Goal: Information Seeking & Learning: Learn about a topic

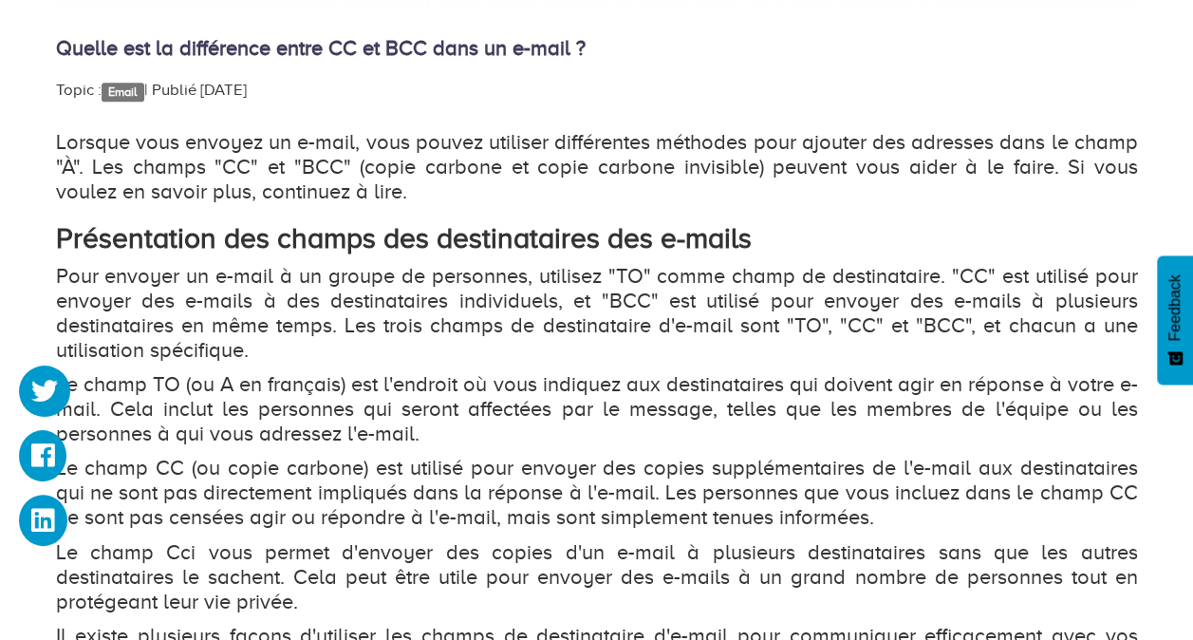
scroll to position [1329, 0]
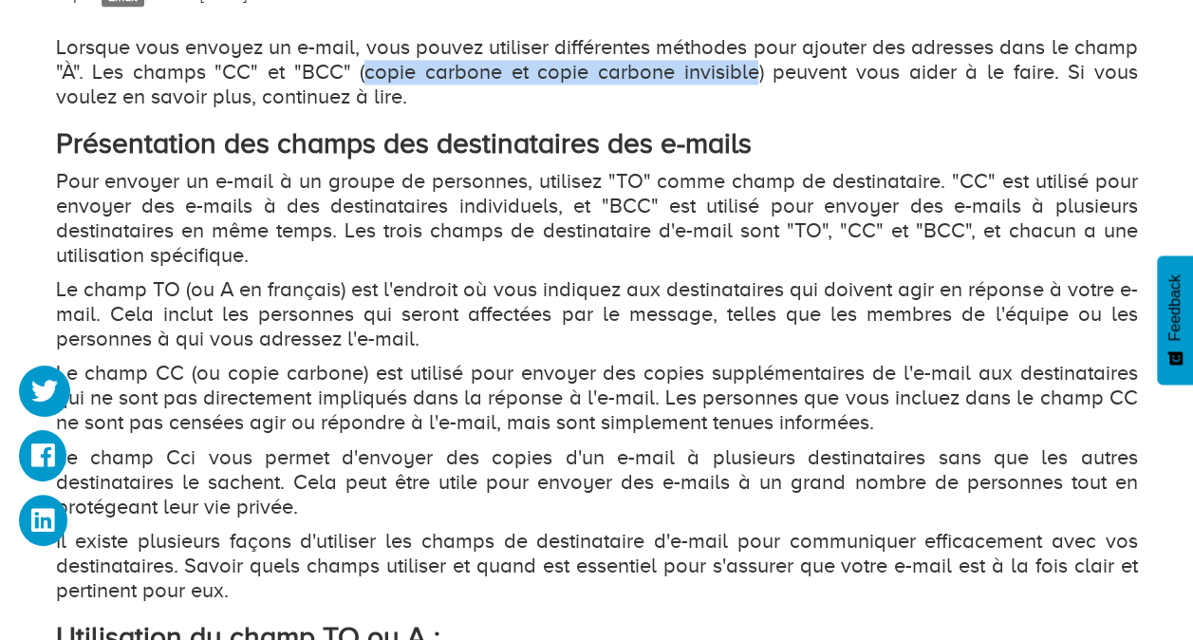
drag, startPoint x: 344, startPoint y: 73, endPoint x: 717, endPoint y: 74, distance: 373.0
click at [717, 74] on p "Lorsque vous envoyez un e-mail, vous pouvez utiliser différentes méthodes pour …" at bounding box center [597, 72] width 1082 height 74
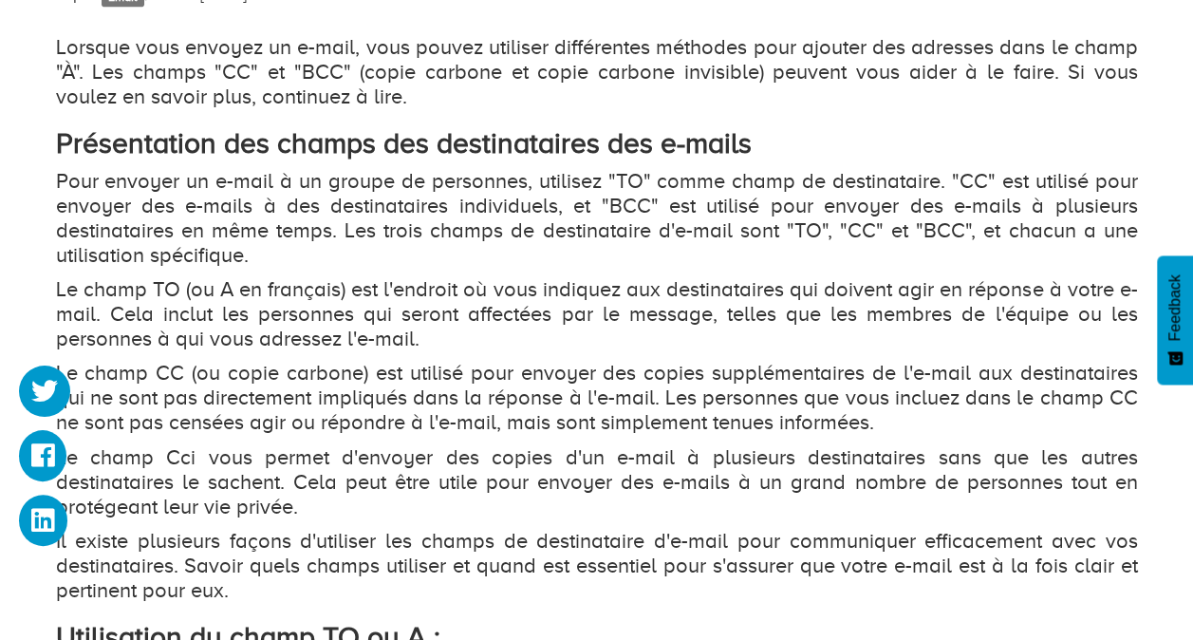
click at [487, 100] on p "Lorsque vous envoyez un e-mail, vous pouvez utiliser différentes méthodes pour …" at bounding box center [597, 72] width 1082 height 74
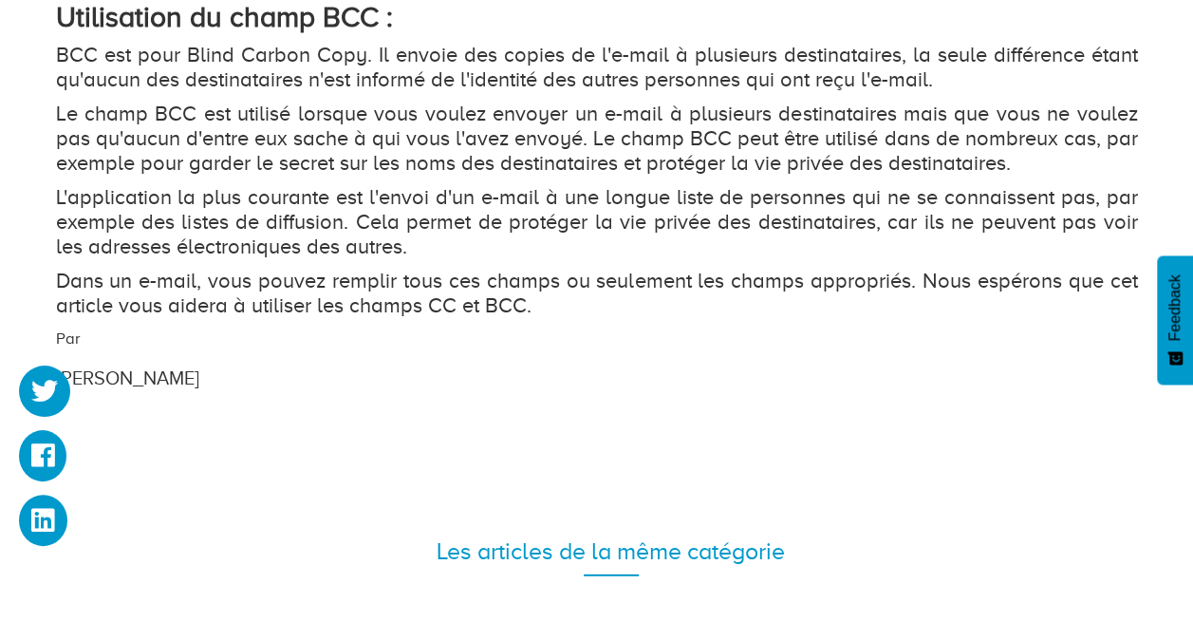
scroll to position [2467, 0]
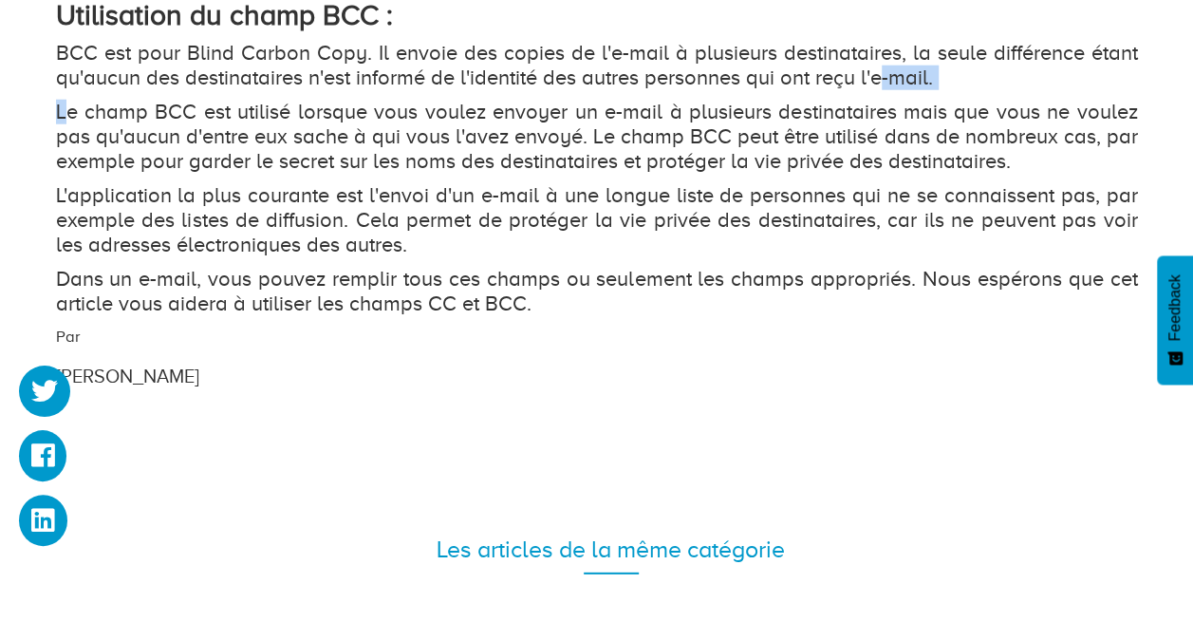
drag, startPoint x: 61, startPoint y: 118, endPoint x: 884, endPoint y: 105, distance: 823.8
click at [884, 90] on p "BCC est pour Blind Carbon Copy. Il envoie des copies de l'e-mail à plusieurs de…" at bounding box center [597, 65] width 1082 height 49
click at [791, 90] on p "BCC est pour Blind Carbon Copy. Il envoie des copies de l'e-mail à plusieurs de…" at bounding box center [597, 65] width 1082 height 49
click at [785, 90] on p "BCC est pour Blind Carbon Copy. Il envoie des copies de l'e-mail à plusieurs de…" at bounding box center [597, 65] width 1082 height 49
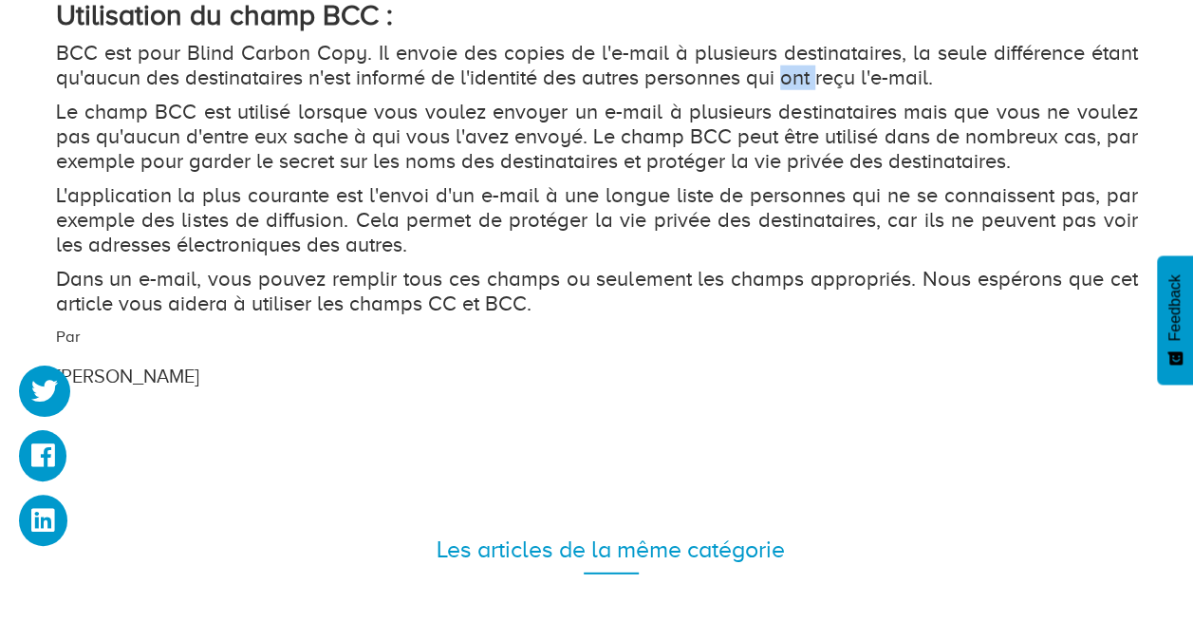
click at [784, 90] on p "BCC est pour Blind Carbon Copy. Il envoie des copies de l'e-mail à plusieurs de…" at bounding box center [597, 65] width 1082 height 49
drag, startPoint x: 784, startPoint y: 101, endPoint x: 691, endPoint y: 104, distance: 93.1
click at [691, 90] on p "BCC est pour Blind Carbon Copy. Il envoie des copies de l'e-mail à plusieurs de…" at bounding box center [597, 65] width 1082 height 49
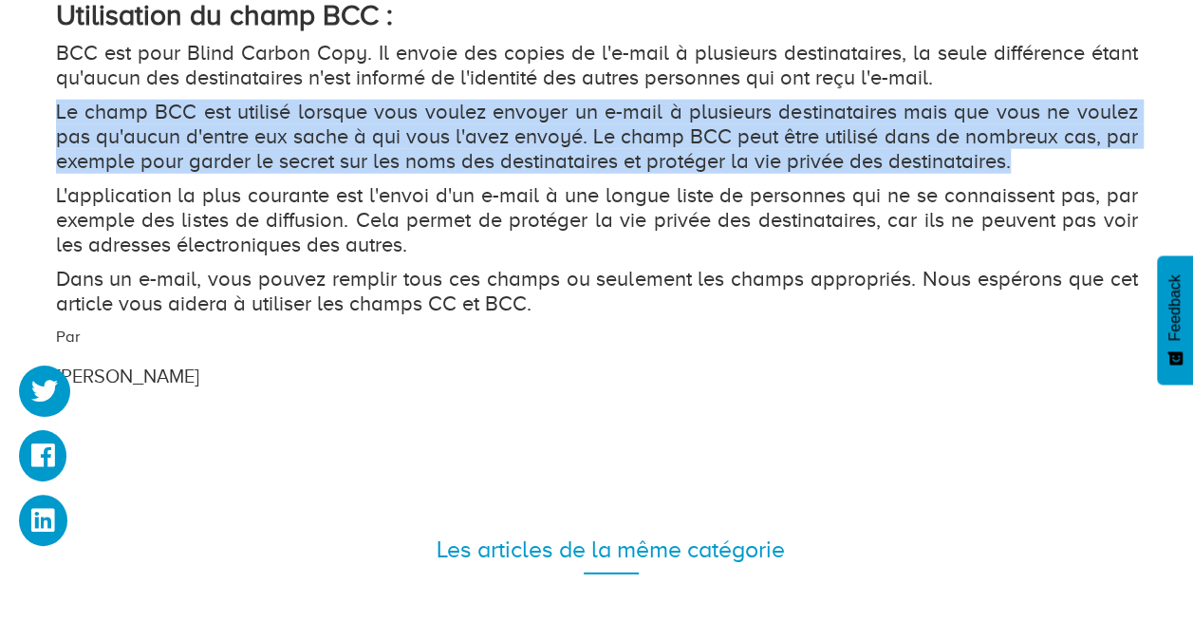
drag, startPoint x: 45, startPoint y: 128, endPoint x: 1105, endPoint y: 180, distance: 1061.3
click at [1105, 174] on p "Le champ BCC est utilisé lorsque vous voulez envoyer un e-mail à plusieurs dest…" at bounding box center [597, 137] width 1082 height 74
click at [569, 174] on p "Le champ BCC est utilisé lorsque vous voulez envoyer un e-mail à plusieurs dest…" at bounding box center [597, 137] width 1082 height 74
click at [410, 167] on p "Le champ BCC est utilisé lorsque vous voulez envoyer un e-mail à plusieurs dest…" at bounding box center [597, 137] width 1082 height 74
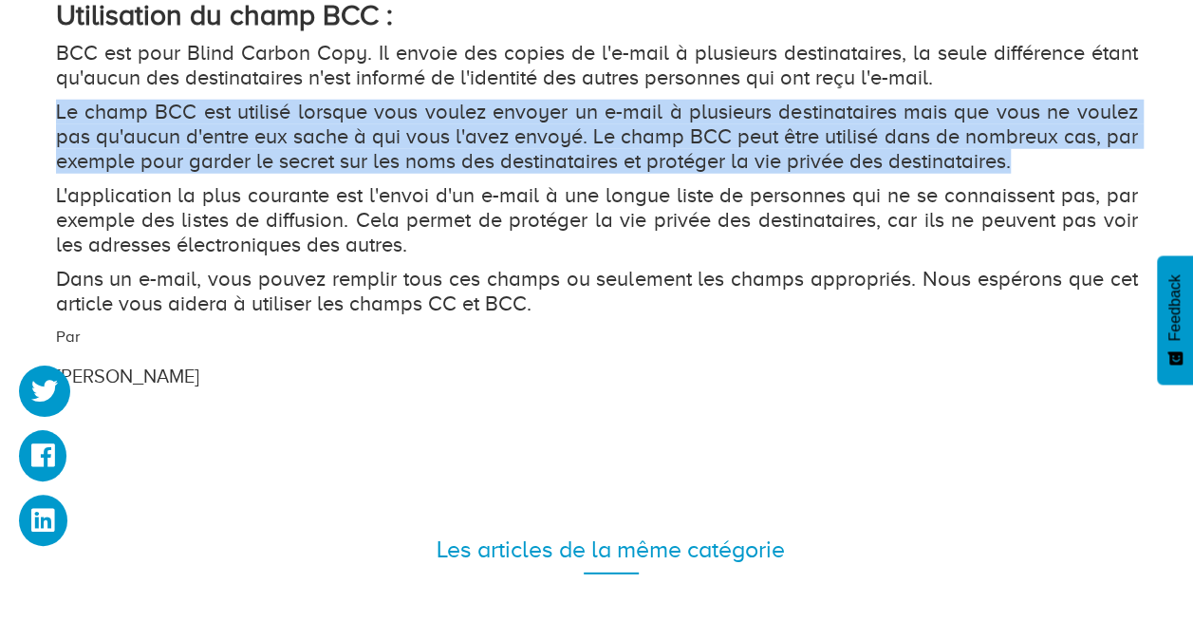
click at [182, 174] on p "Le champ BCC est utilisé lorsque vous voulez envoyer un e-mail à plusieurs dest…" at bounding box center [597, 137] width 1082 height 74
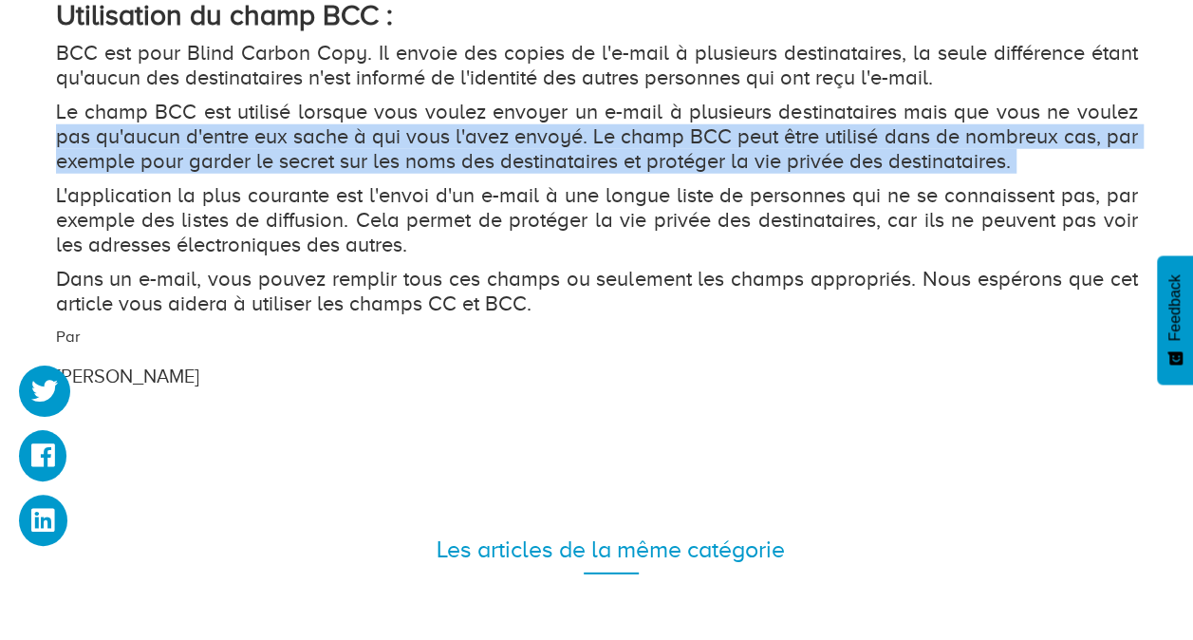
drag, startPoint x: 52, startPoint y: 161, endPoint x: 47, endPoint y: 217, distance: 56.2
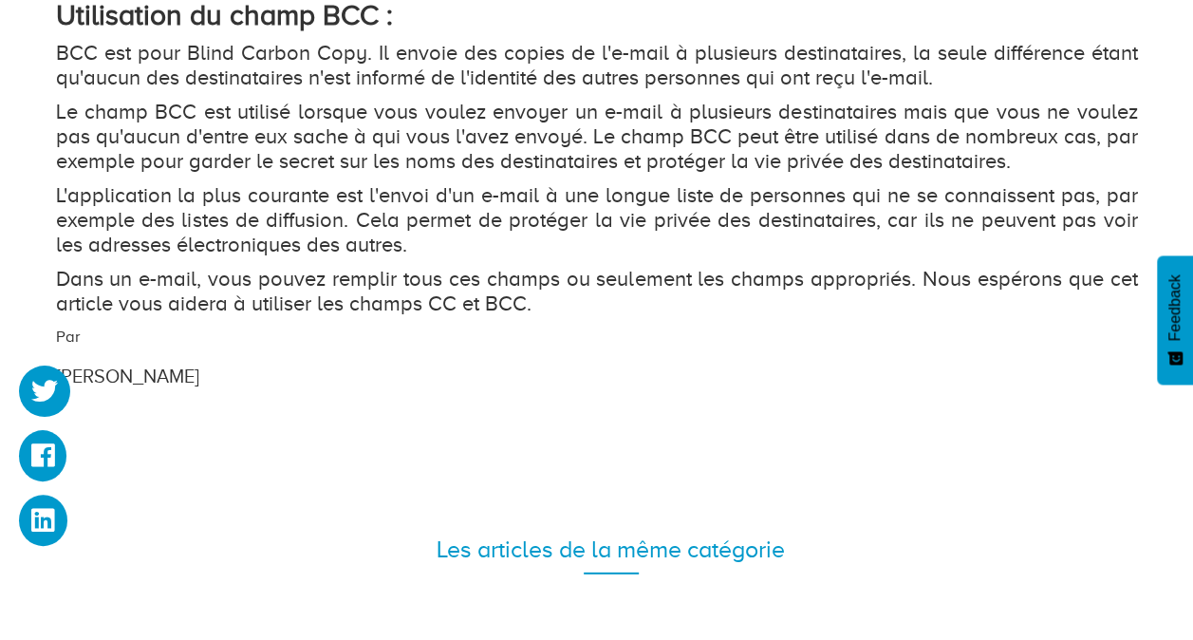
click at [255, 174] on p "Le champ BCC est utilisé lorsque vous voulez envoyer un e-mail à plusieurs dest…" at bounding box center [597, 137] width 1082 height 74
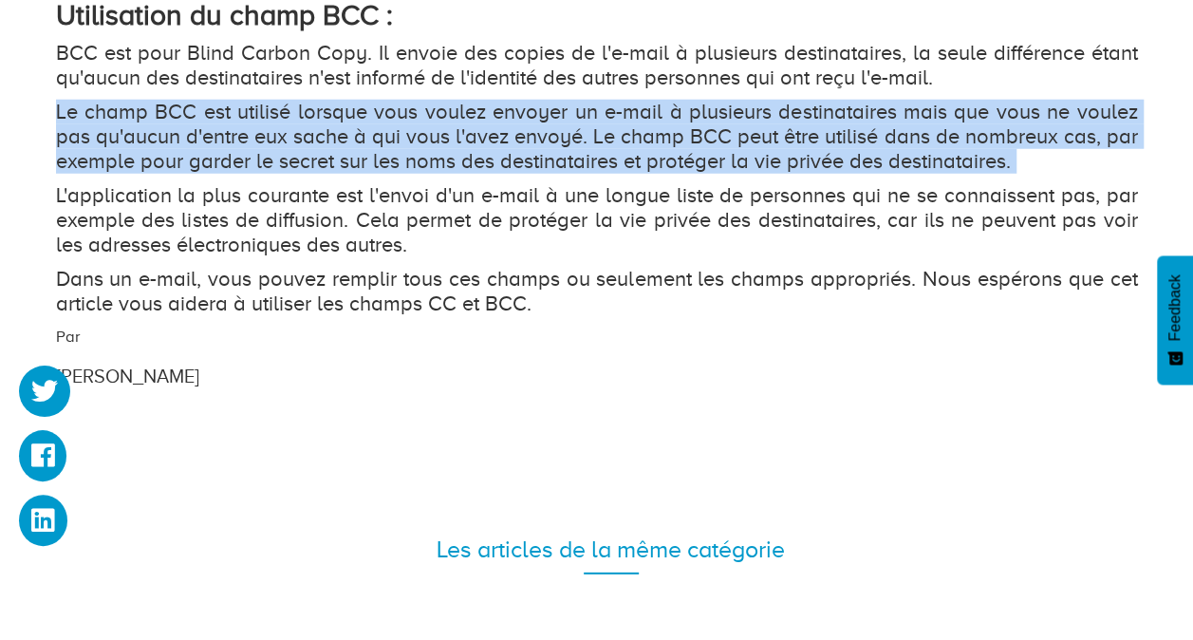
click at [255, 174] on p "Le champ BCC est utilisé lorsque vous voulez envoyer un e-mail à plusieurs dest…" at bounding box center [597, 137] width 1082 height 74
drag, startPoint x: 255, startPoint y: 180, endPoint x: 268, endPoint y: 187, distance: 14.0
click at [273, 174] on p "Le champ BCC est utilisé lorsque vous voulez envoyer un e-mail à plusieurs dest…" at bounding box center [597, 137] width 1082 height 74
click at [270, 174] on p "Le champ BCC est utilisé lorsque vous voulez envoyer un e-mail à plusieurs dest…" at bounding box center [597, 137] width 1082 height 74
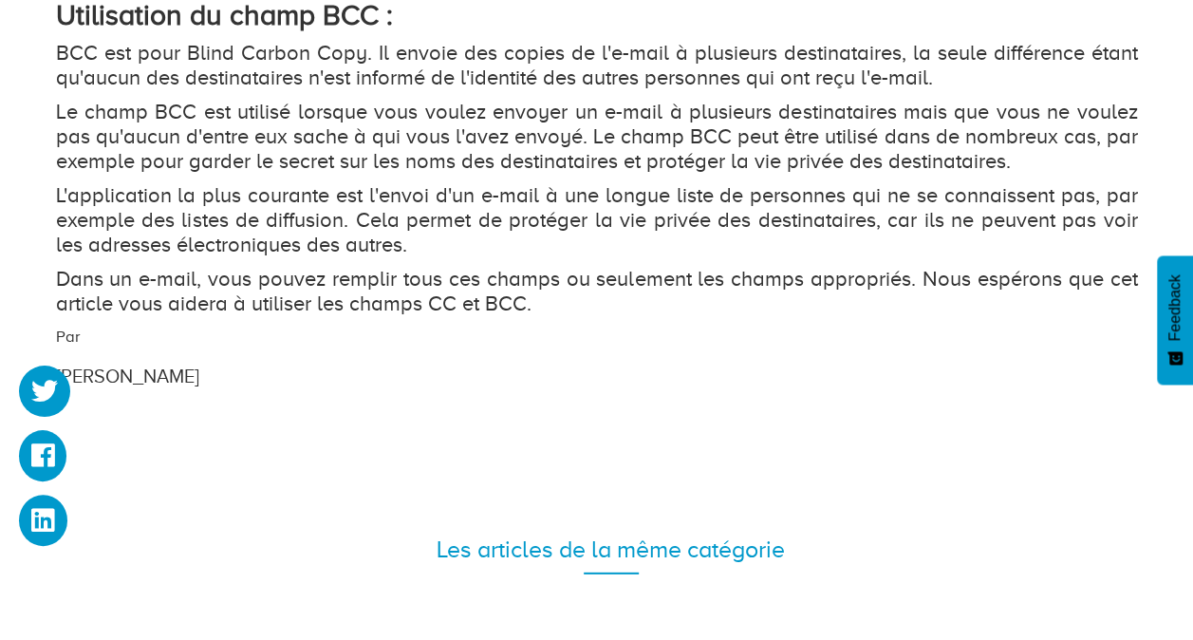
click at [256, 218] on p "L'application la plus courante est l'envoi d'un e-mail à une longue liste de pe…" at bounding box center [597, 220] width 1082 height 74
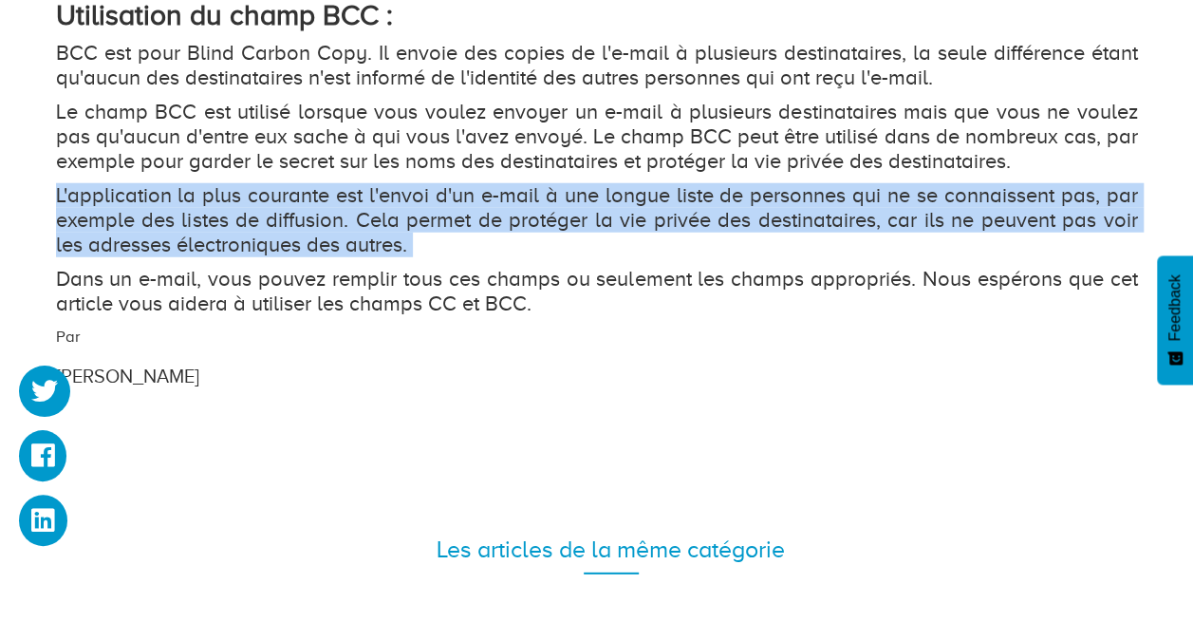
click at [256, 218] on p "L'application la plus courante est l'envoi d'un e-mail à une longue liste de pe…" at bounding box center [597, 220] width 1082 height 74
click at [698, 239] on p "L'application la plus courante est l'envoi d'un e-mail à une longue liste de pe…" at bounding box center [597, 220] width 1082 height 74
click at [706, 257] on p "L'application la plus courante est l'envoi d'un e-mail à une longue liste de pe…" at bounding box center [597, 220] width 1082 height 74
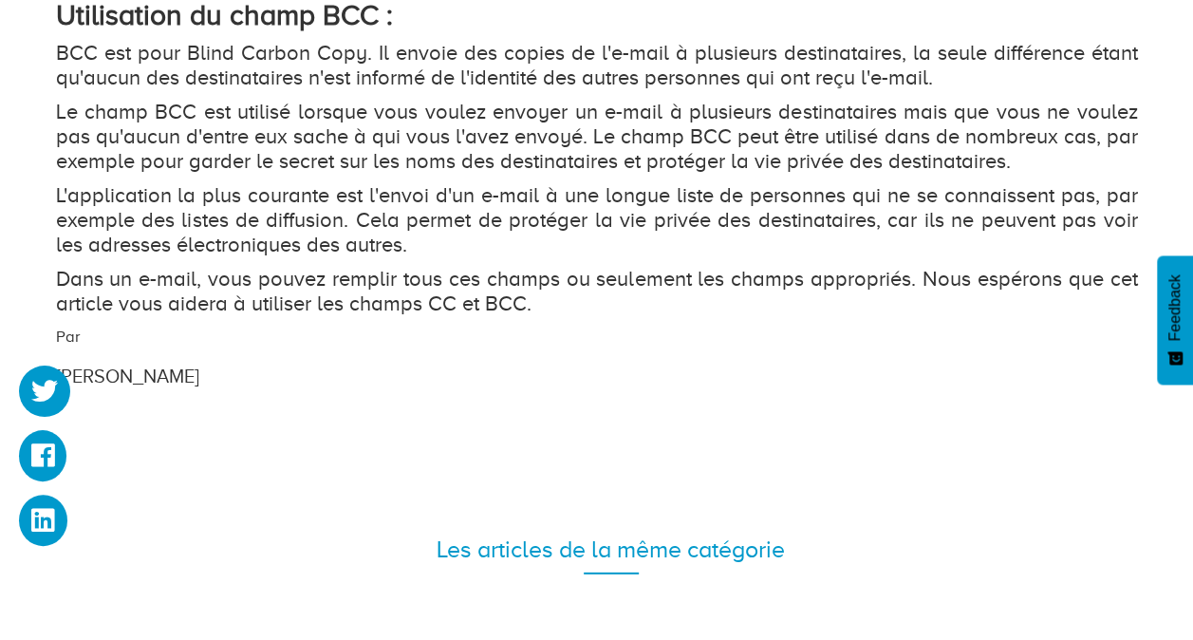
click at [468, 257] on p "L'application la plus courante est l'envoi d'un e-mail à une longue liste de pe…" at bounding box center [597, 220] width 1082 height 74
click at [620, 316] on p "Dans un e-mail, vous pouvez remplir tous ces champs ou seulement les champs app…" at bounding box center [597, 291] width 1082 height 49
drag, startPoint x: 56, startPoint y: 296, endPoint x: 537, endPoint y: 328, distance: 482.2
click at [537, 316] on p "Dans un e-mail, vous pouvez remplir tous ces champs ou seulement les champs app…" at bounding box center [597, 291] width 1082 height 49
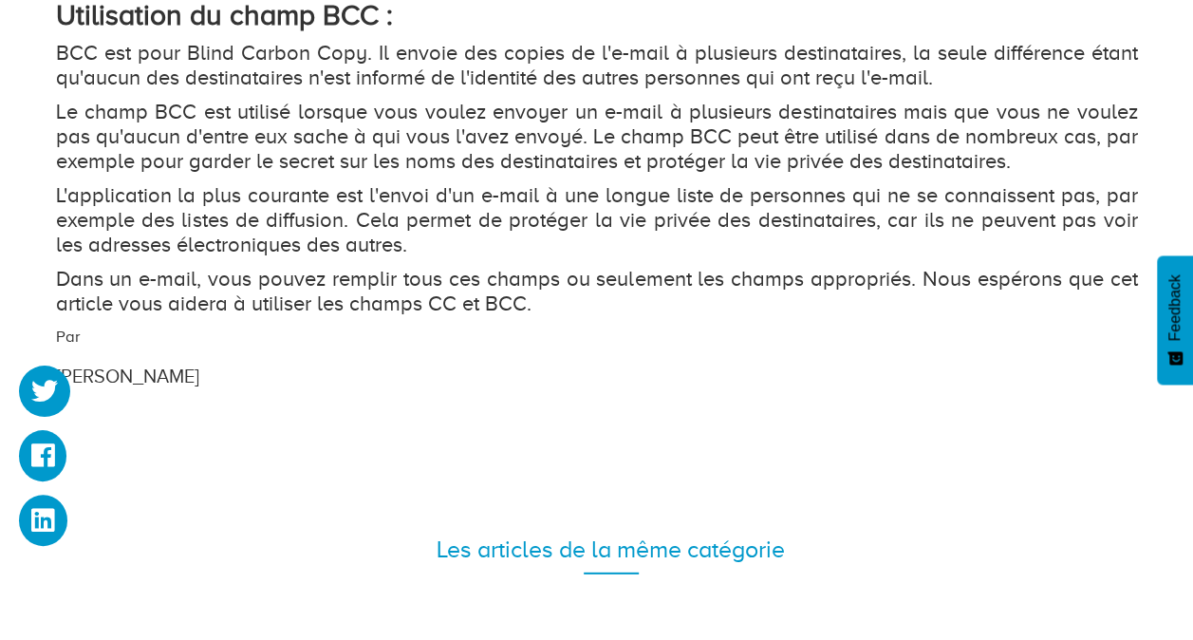
click at [537, 316] on p "Dans un e-mail, vous pouvez remplir tous ces champs ou seulement les champs app…" at bounding box center [597, 291] width 1082 height 49
click at [520, 316] on p "Dans un e-mail, vous pouvez remplir tous ces champs ou seulement les champs app…" at bounding box center [597, 291] width 1082 height 49
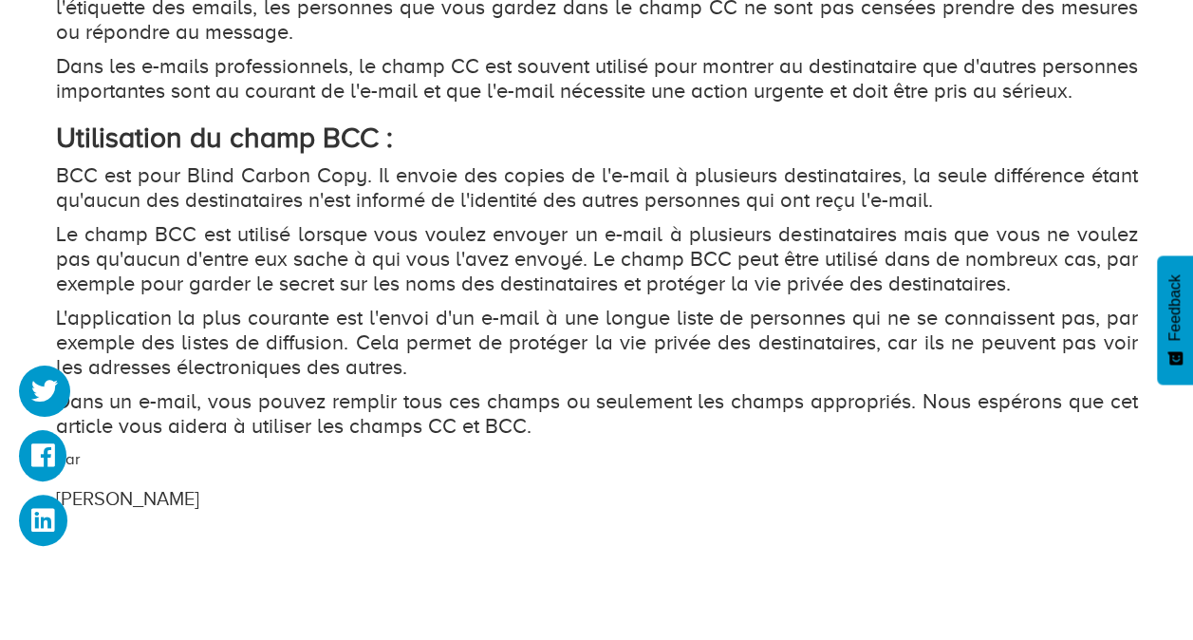
scroll to position [2278, 0]
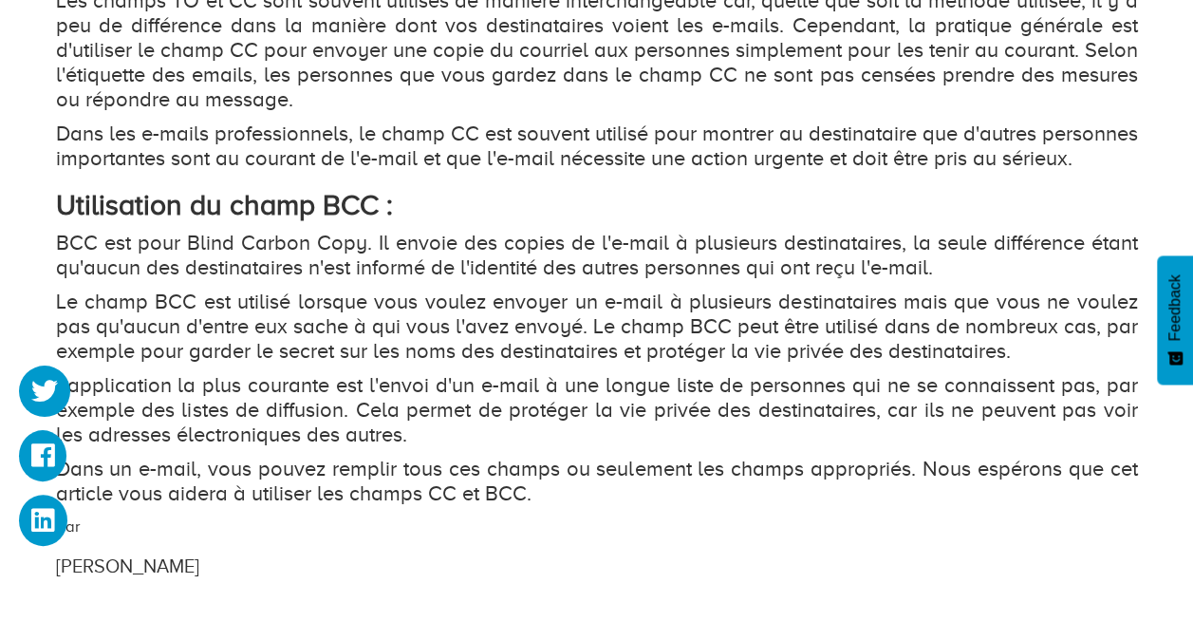
click at [923, 168] on p "Dans les e-mails professionnels, le champ CC est souvent utilisé pour montrer a…" at bounding box center [597, 145] width 1082 height 49
